Goal: Transaction & Acquisition: Subscribe to service/newsletter

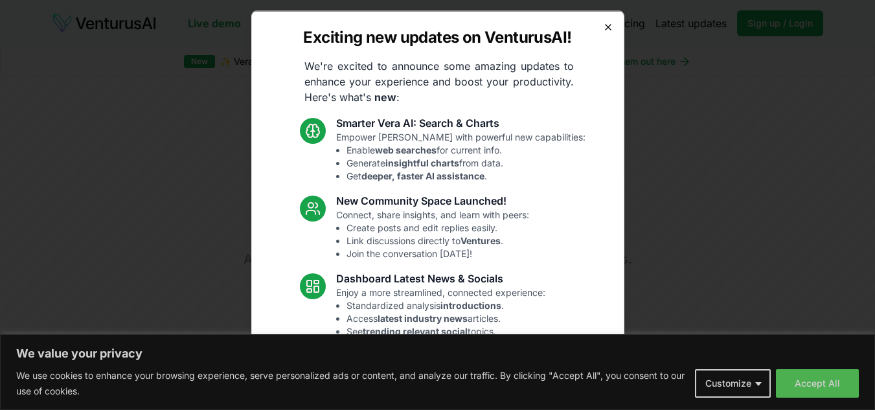
click at [603, 30] on icon "button" at bounding box center [608, 26] width 10 height 10
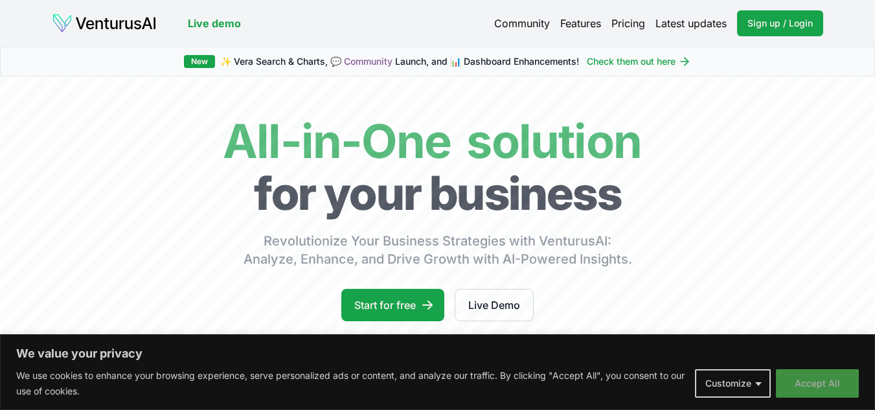
click at [812, 379] on button "Accept All" at bounding box center [817, 383] width 83 height 28
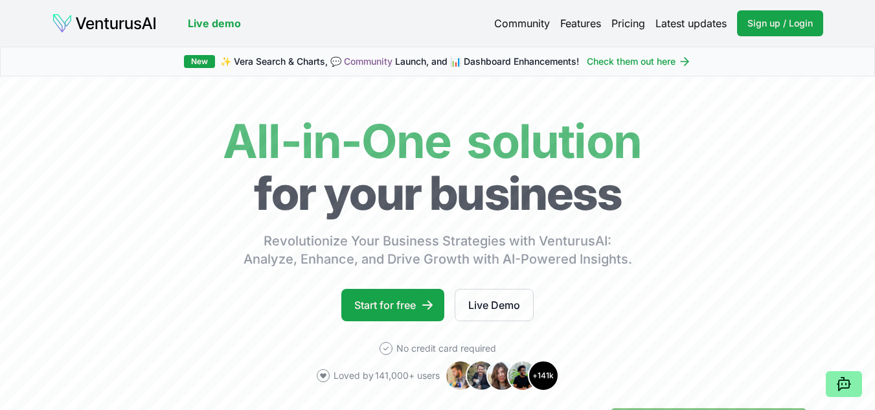
click at [625, 25] on link "Pricing" at bounding box center [628, 24] width 34 height 16
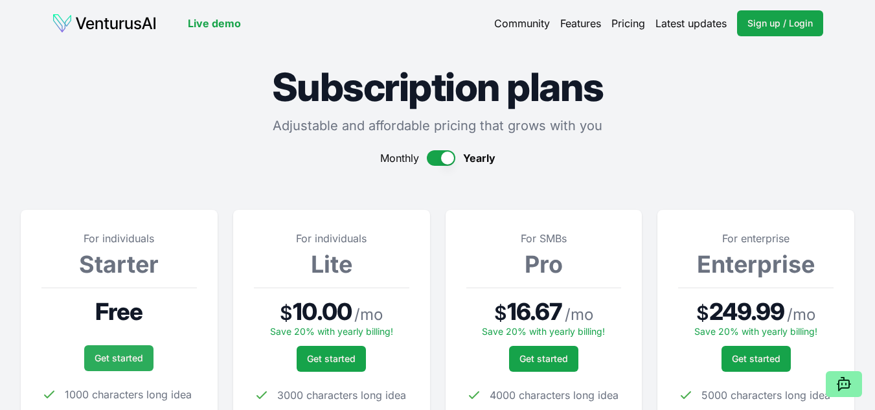
click at [111, 357] on link "Get started" at bounding box center [118, 358] width 69 height 26
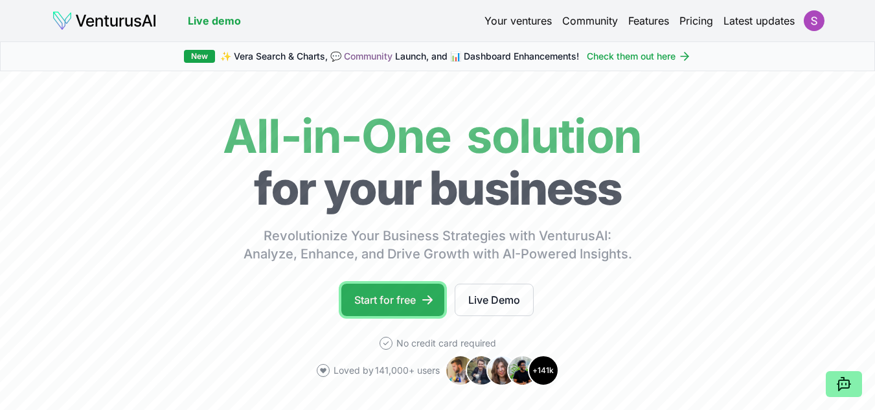
click at [400, 298] on link "Start for free" at bounding box center [392, 300] width 103 height 32
